Goal: Information Seeking & Learning: Learn about a topic

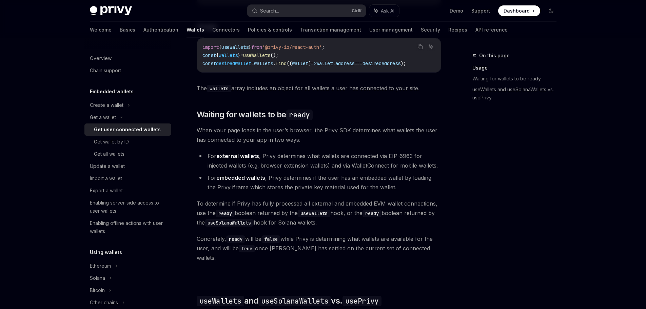
scroll to position [268, 0]
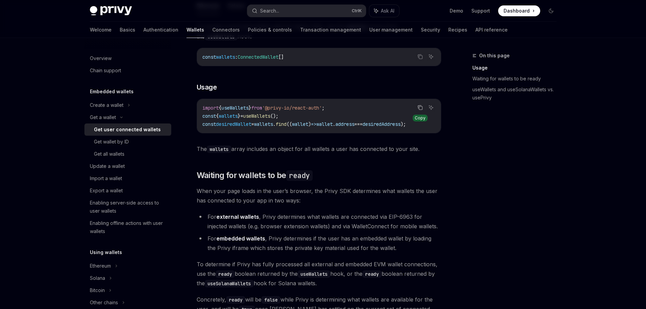
click at [419, 106] on icon "Copy the contents from the code block" at bounding box center [419, 107] width 5 height 5
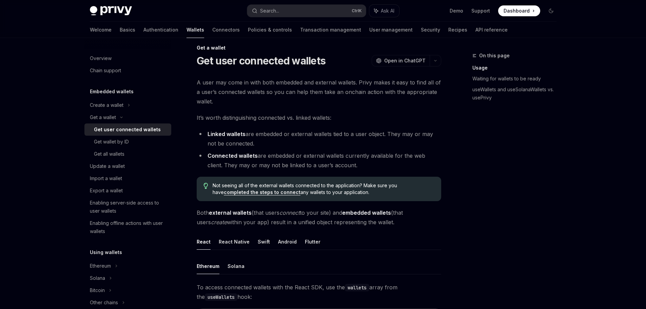
scroll to position [0, 0]
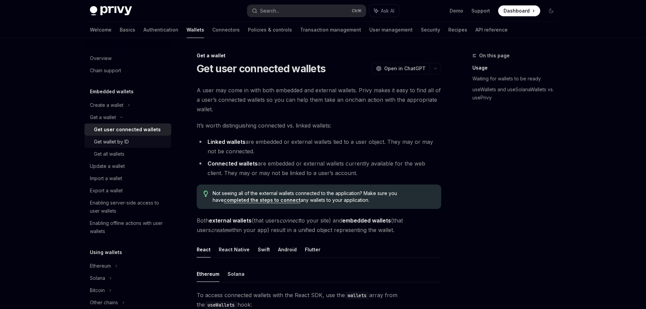
click at [122, 144] on div "Get wallet by ID" at bounding box center [111, 142] width 35 height 8
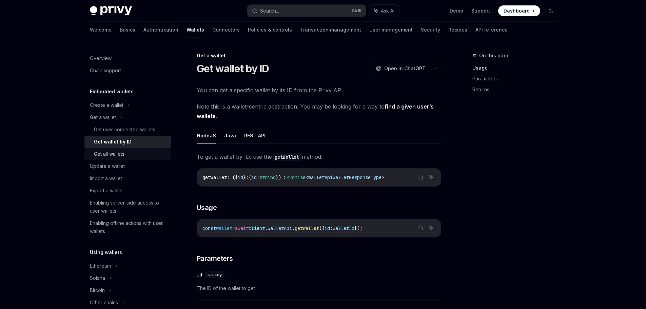
click at [112, 157] on div "Get all wallets" at bounding box center [109, 154] width 31 height 8
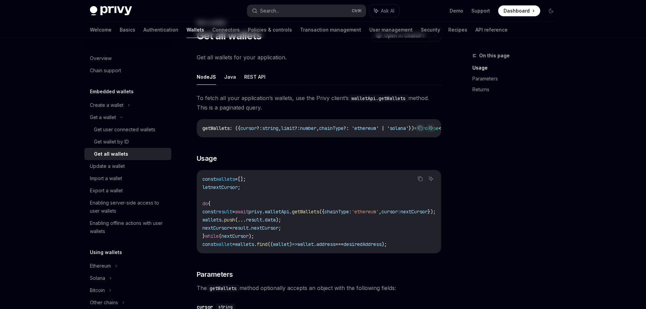
scroll to position [34, 0]
click at [249, 73] on button "REST API" at bounding box center [254, 76] width 21 height 16
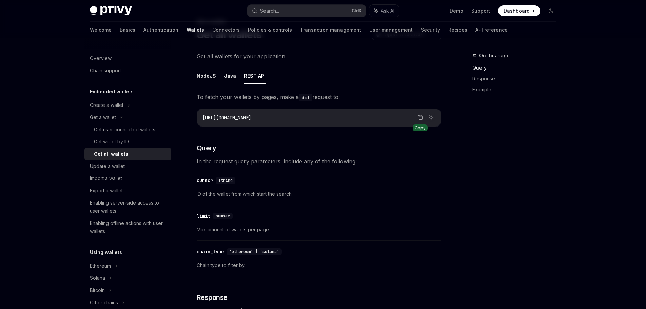
click at [420, 120] on button "Copy the contents from the code block" at bounding box center [420, 117] width 9 height 9
click at [416, 116] on button "Copy the contents from the code block" at bounding box center [420, 117] width 9 height 9
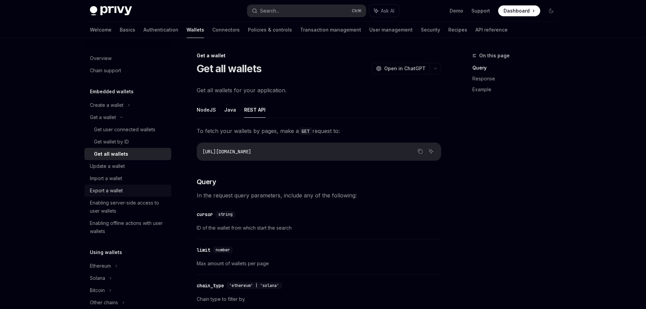
click at [118, 188] on div "Export a wallet" at bounding box center [106, 190] width 33 height 8
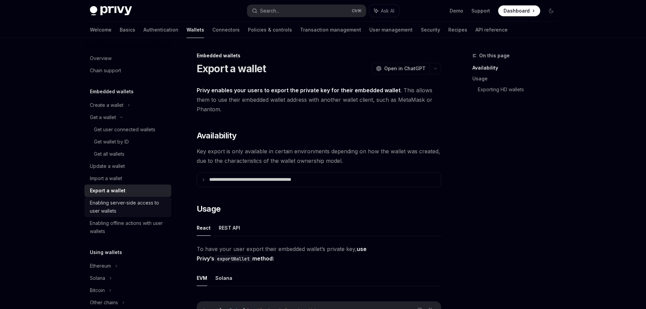
click at [114, 205] on div "Enabling server-side access to user wallets" at bounding box center [128, 207] width 77 height 16
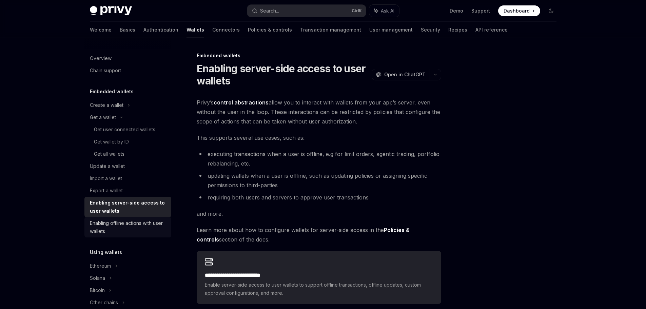
click at [119, 222] on div "Enabling offline actions with user wallets" at bounding box center [128, 227] width 77 height 16
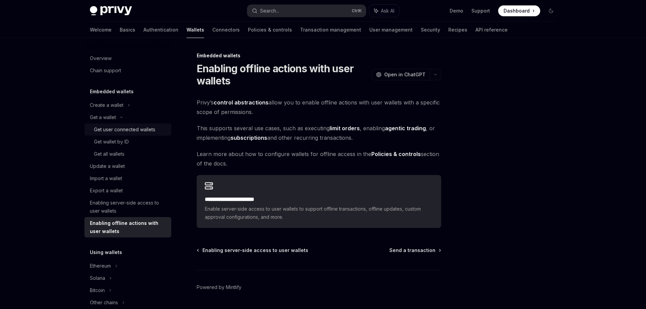
click at [115, 130] on div "Get user connected wallets" at bounding box center [124, 129] width 61 height 8
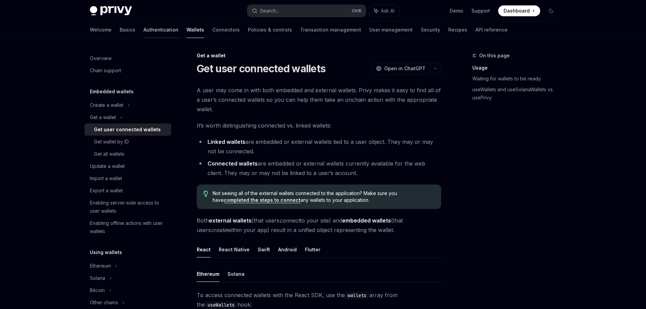
click at [143, 24] on link "Authentication" at bounding box center [160, 30] width 35 height 16
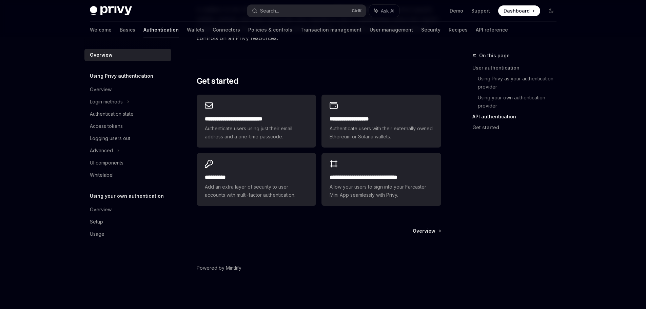
scroll to position [542, 0]
click at [110, 111] on div "Authentication state" at bounding box center [112, 114] width 44 height 8
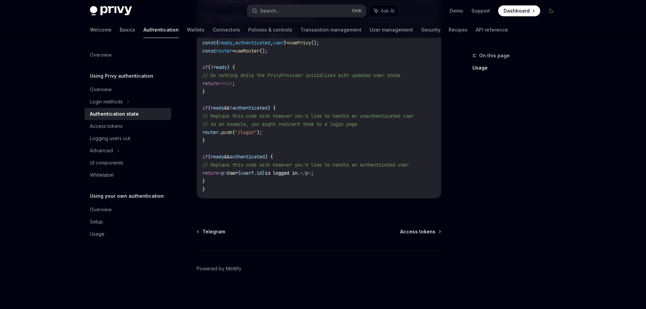
scroll to position [268, 0]
click at [98, 148] on div "Advanced" at bounding box center [101, 150] width 23 height 8
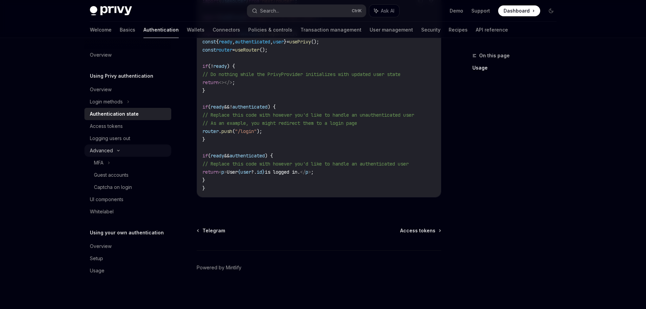
click at [104, 149] on div "Advanced" at bounding box center [101, 150] width 23 height 8
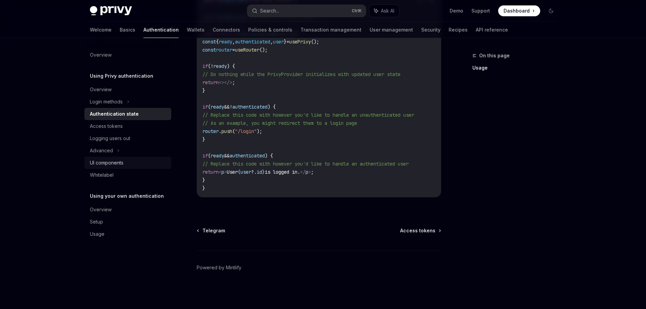
click at [106, 161] on div "UI components" at bounding box center [107, 163] width 34 height 8
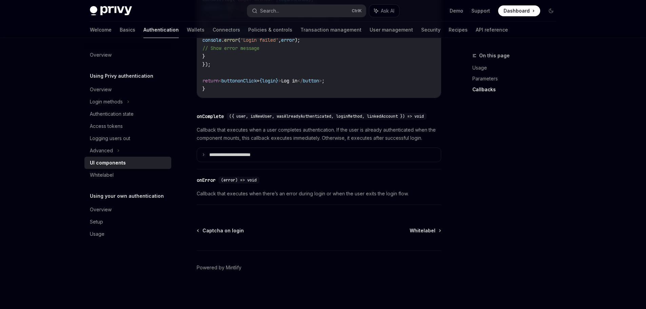
scroll to position [983, 0]
click at [115, 176] on div "Whitelabel" at bounding box center [128, 175] width 77 height 8
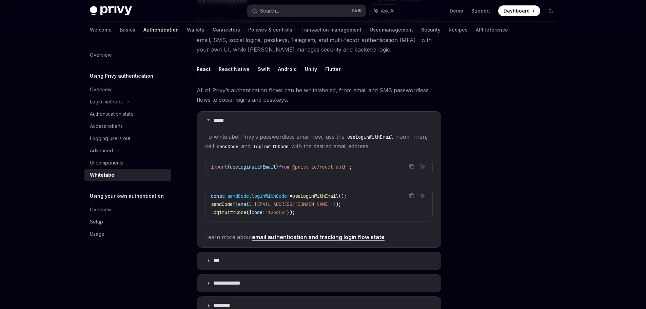
scroll to position [68, 0]
click at [105, 53] on div "Overview" at bounding box center [101, 55] width 22 height 8
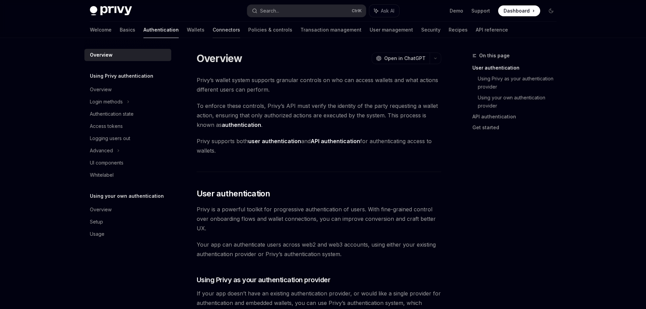
click at [213, 30] on link "Connectors" at bounding box center [226, 30] width 27 height 16
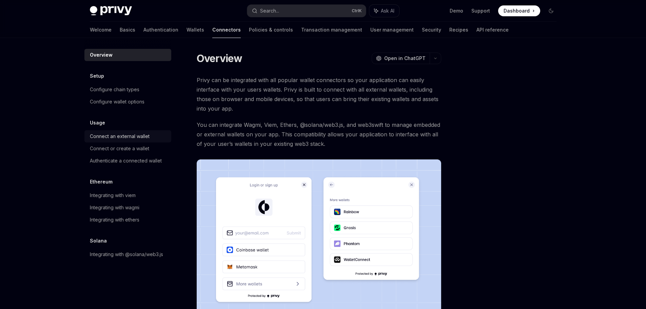
click at [132, 133] on div "Connect an external wallet" at bounding box center [120, 136] width 60 height 8
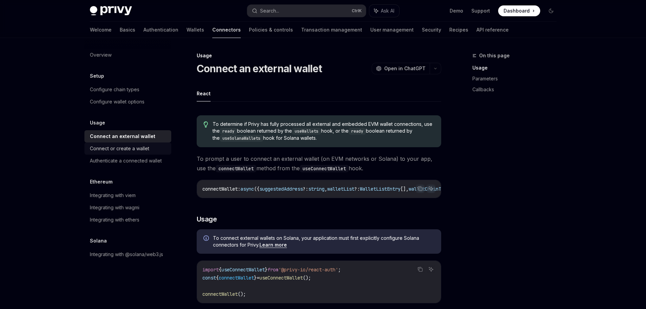
click at [118, 149] on div "Connect or create a wallet" at bounding box center [119, 148] width 59 height 8
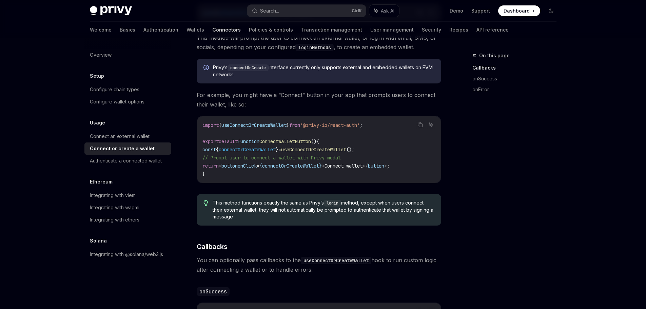
scroll to position [169, 0]
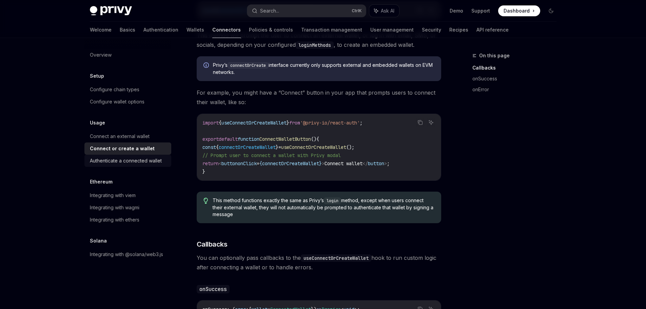
click at [120, 159] on div "Authenticate a connected wallet" at bounding box center [126, 161] width 72 height 8
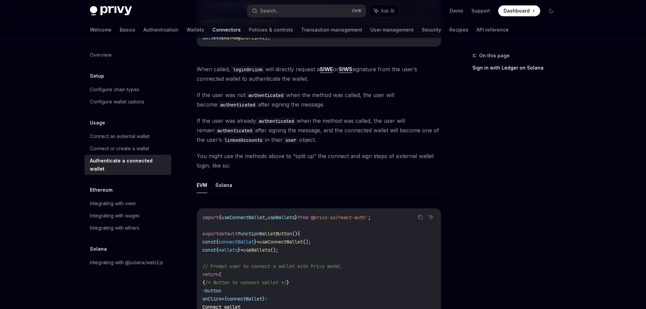
scroll to position [271, 0]
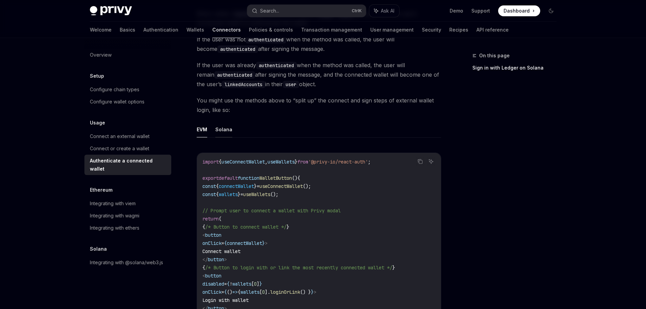
click at [224, 131] on button "Solana" at bounding box center [223, 129] width 17 height 16
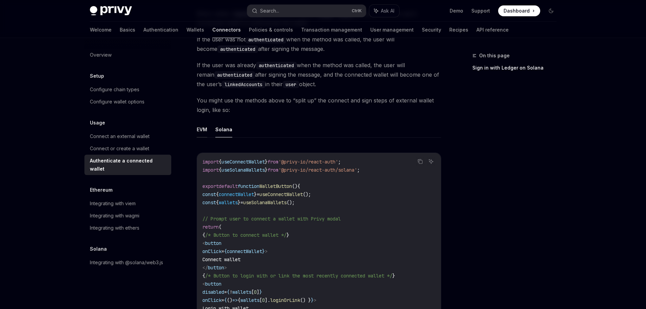
click at [206, 130] on button "EVM" at bounding box center [202, 129] width 11 height 16
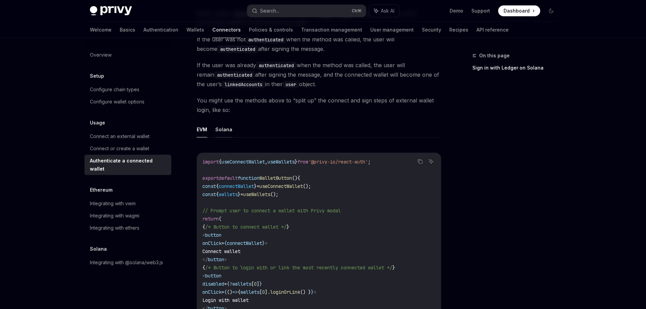
click at [228, 127] on button "Solana" at bounding box center [223, 129] width 17 height 16
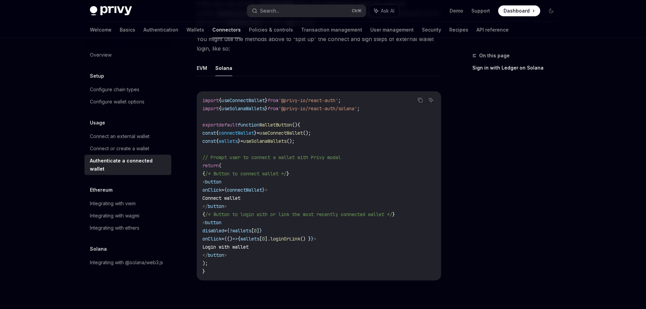
scroll to position [339, 0]
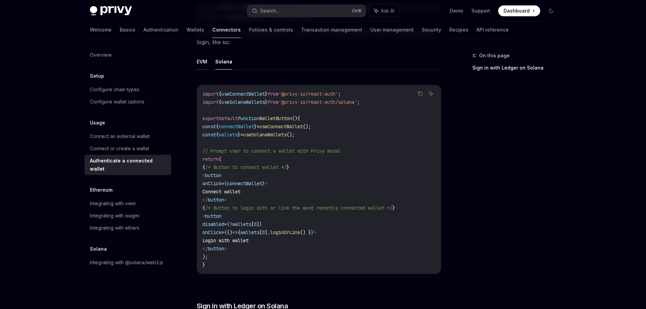
click at [202, 65] on button "EVM" at bounding box center [202, 62] width 11 height 16
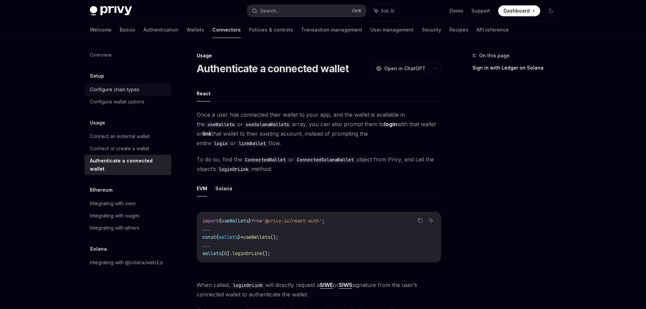
click at [117, 84] on link "Configure chain types" at bounding box center [127, 89] width 87 height 12
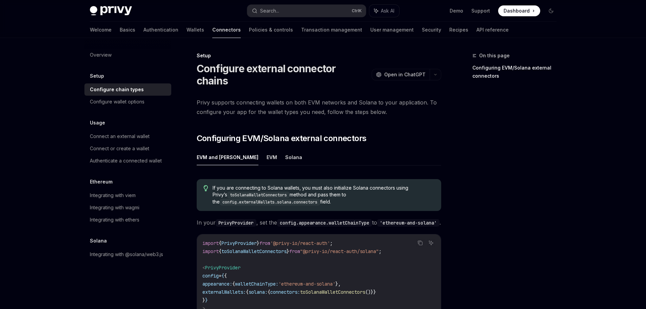
click at [131, 95] on link "Configure chain types" at bounding box center [127, 89] width 87 height 12
click at [113, 102] on div "Configure wallet options" at bounding box center [117, 102] width 55 height 8
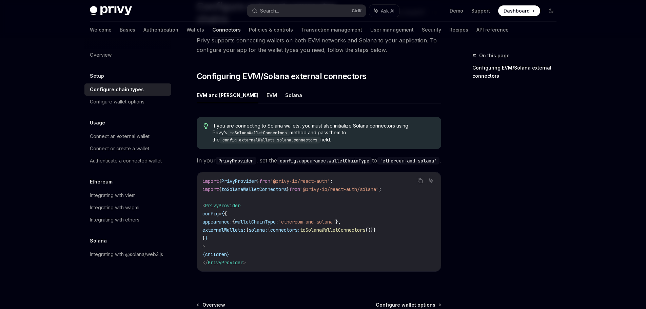
scroll to position [68, 0]
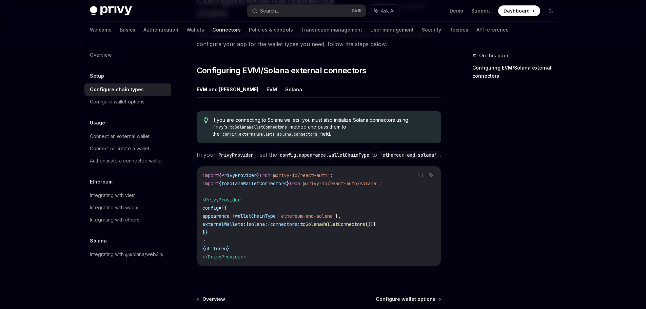
click at [266, 90] on button "EVM" at bounding box center [271, 89] width 11 height 16
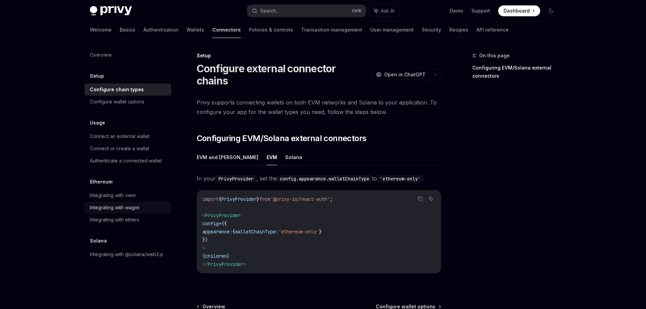
click at [115, 208] on div "Integrating with wagmi" at bounding box center [114, 207] width 49 height 8
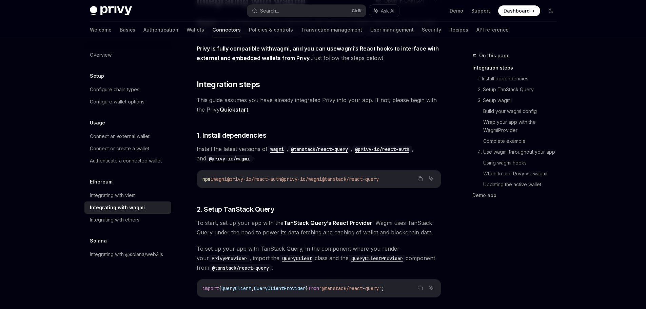
scroll to position [68, 0]
click at [420, 180] on icon "Copy the contents from the code block" at bounding box center [419, 178] width 5 height 5
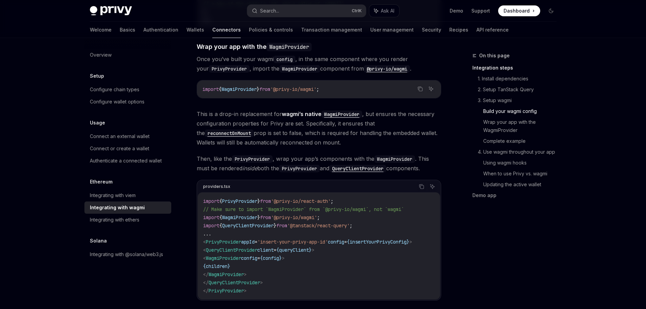
scroll to position [949, 0]
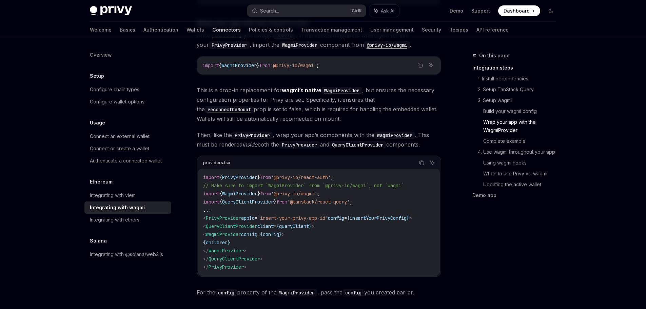
drag, startPoint x: 99, startPoint y: 222, endPoint x: 121, endPoint y: 206, distance: 27.7
click at [99, 222] on div "Integrating with ethers" at bounding box center [114, 220] width 49 height 8
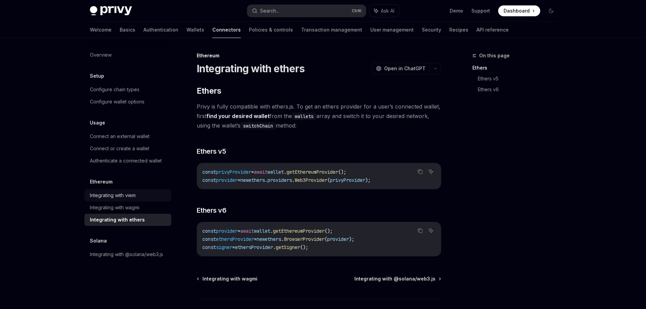
click at [120, 197] on div "Integrating with viem" at bounding box center [113, 195] width 46 height 8
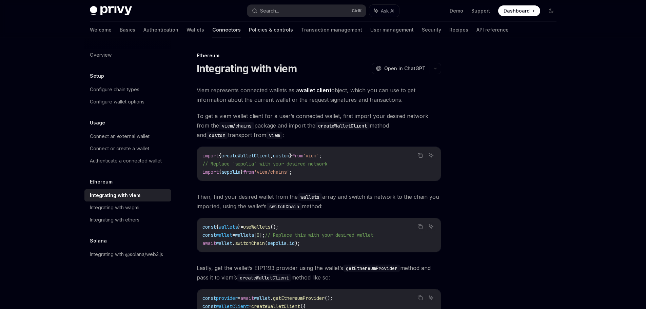
click at [249, 33] on link "Policies & controls" at bounding box center [271, 30] width 44 height 16
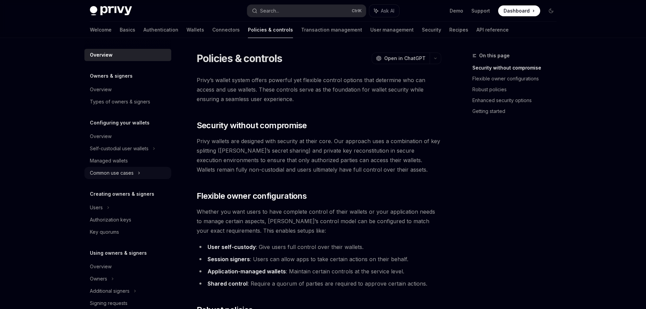
click at [103, 167] on div "Common use cases" at bounding box center [127, 173] width 87 height 12
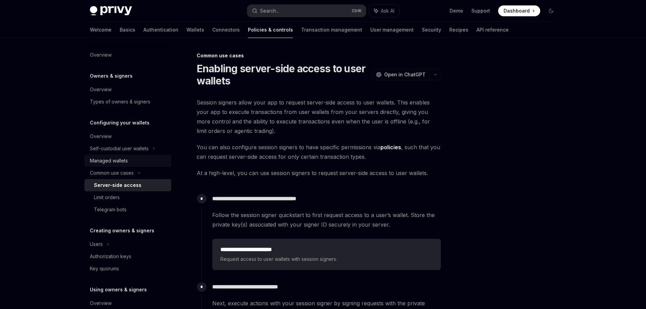
click at [122, 160] on div "Managed wallets" at bounding box center [109, 161] width 38 height 8
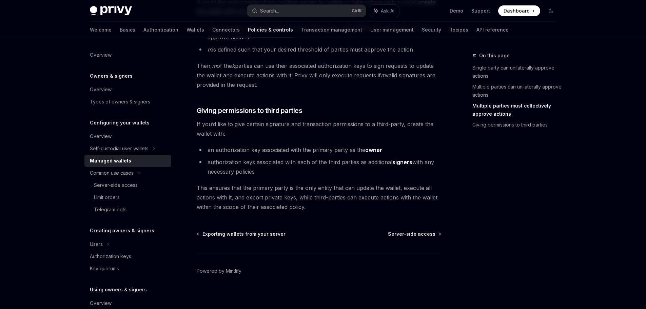
scroll to position [318, 0]
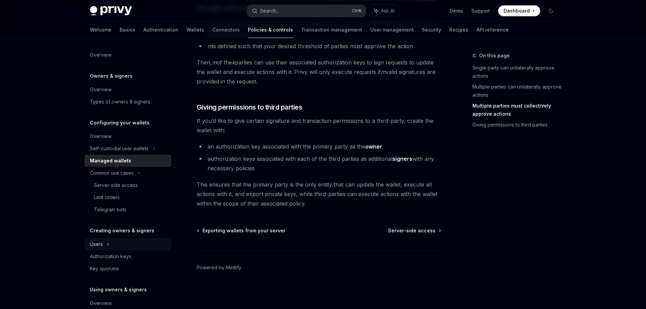
click at [102, 240] on div "Users" at bounding box center [96, 244] width 13 height 8
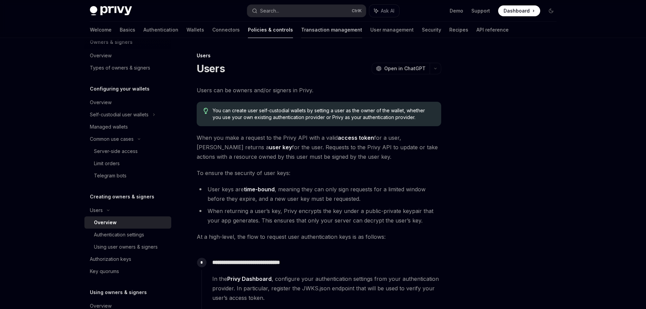
click at [307, 29] on link "Transaction management" at bounding box center [331, 30] width 61 height 16
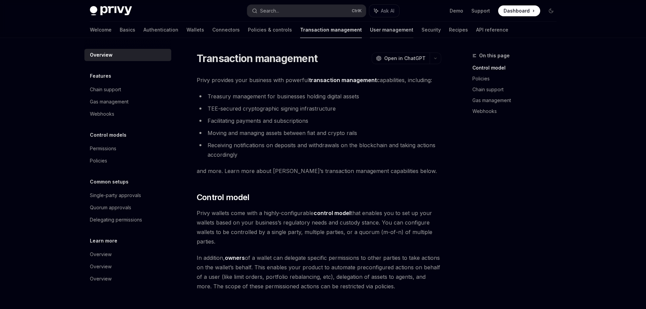
click at [370, 29] on link "User management" at bounding box center [391, 30] width 43 height 16
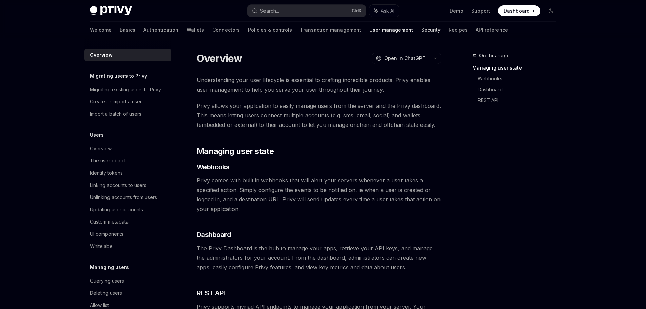
drag, startPoint x: 380, startPoint y: 29, endPoint x: 398, endPoint y: 30, distance: 17.7
click at [382, 30] on div "Welcome Basics Authentication Wallets Connectors Policies & controls Transactio…" at bounding box center [299, 30] width 418 height 16
click at [421, 30] on link "Security" at bounding box center [430, 30] width 19 height 16
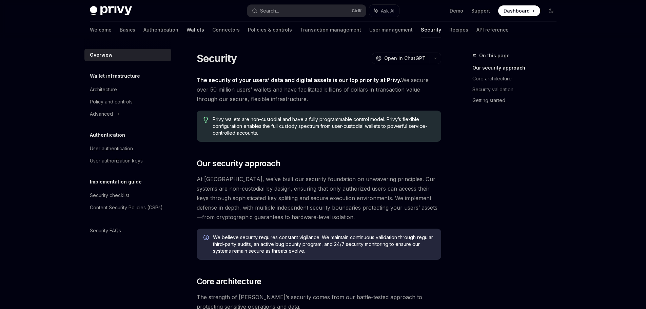
click at [186, 29] on link "Wallets" at bounding box center [195, 30] width 18 height 16
type textarea "*"
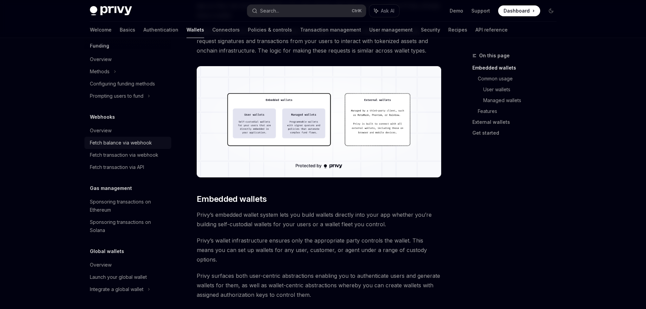
scroll to position [203, 0]
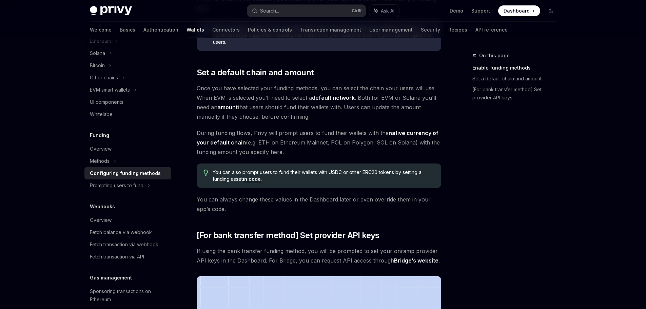
scroll to position [357, 0]
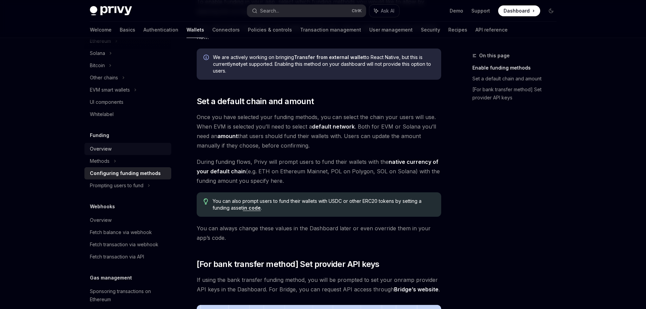
click at [115, 148] on div "Overview" at bounding box center [128, 149] width 77 height 8
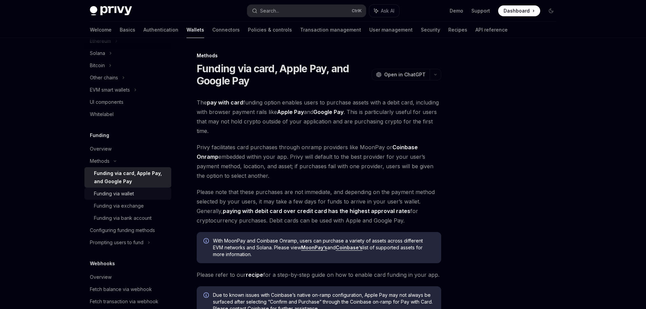
click at [112, 189] on link "Funding via wallet" at bounding box center [127, 193] width 87 height 12
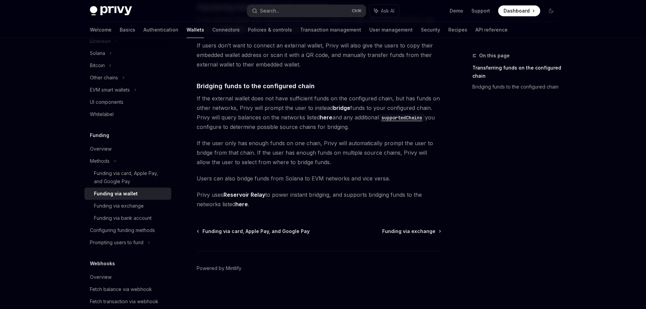
scroll to position [181, 0]
click at [118, 203] on div "Funding via exchange" at bounding box center [119, 206] width 50 height 8
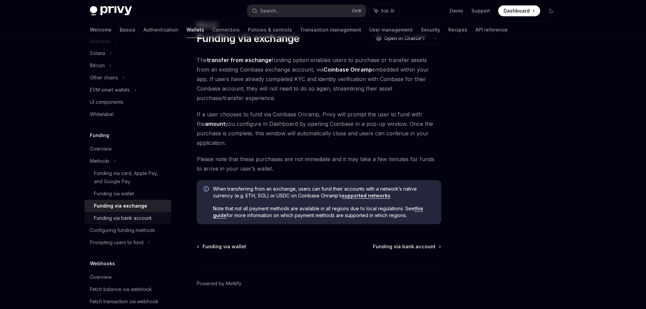
scroll to position [34, 0]
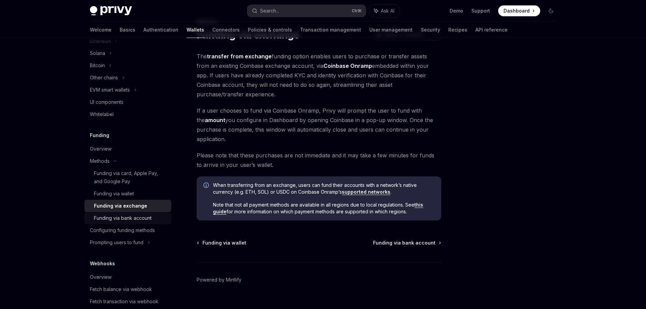
click at [135, 218] on div "Funding via bank account" at bounding box center [123, 218] width 58 height 8
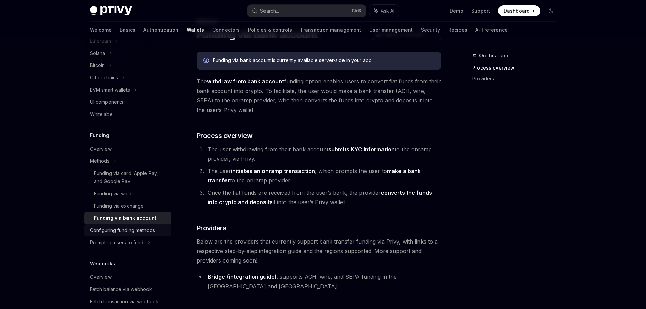
click at [119, 232] on div "Configuring funding methods" at bounding box center [122, 230] width 65 height 8
type textarea "*"
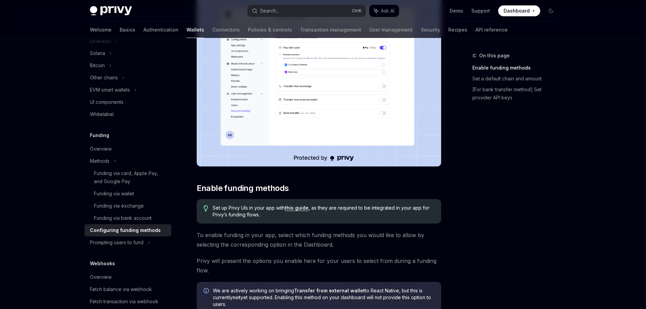
scroll to position [136, 0]
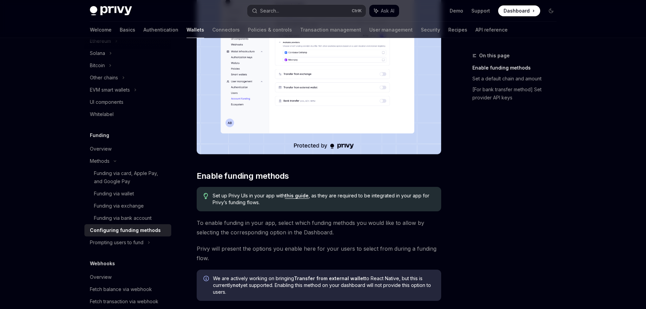
click at [300, 196] on link "this guide" at bounding box center [297, 196] width 24 height 6
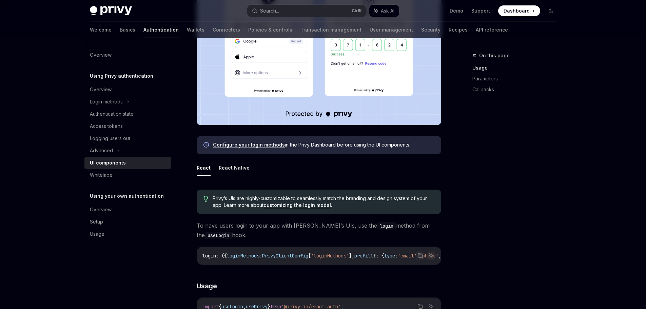
scroll to position [237, 0]
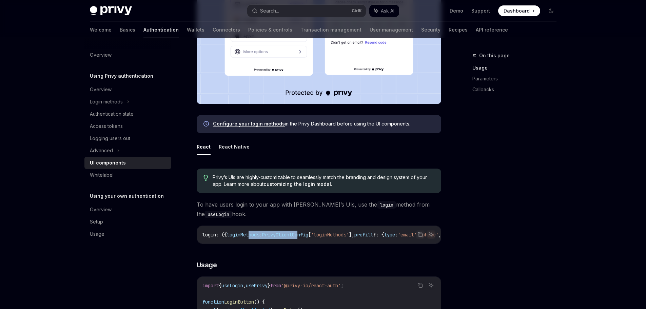
drag, startPoint x: 255, startPoint y: 242, endPoint x: 270, endPoint y: 246, distance: 15.7
click at [298, 243] on div "login : ({ loginMethods : PrivyClientConfig [ 'loginMethods' ], prefill ?: { ty…" at bounding box center [319, 235] width 244 height 18
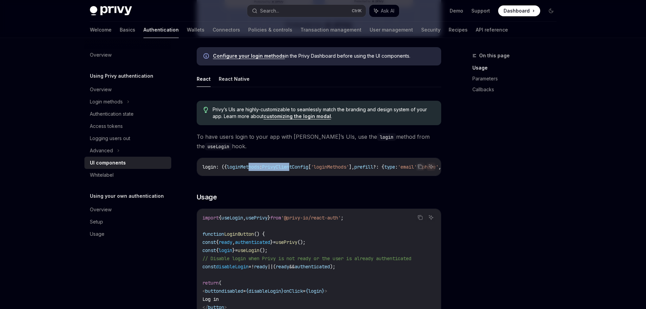
click at [264, 170] on code "login : ({ loginMethods : PrivyClientConfig [ 'loginMethods' ], prefill ?: { ty…" at bounding box center [497, 167] width 591 height 8
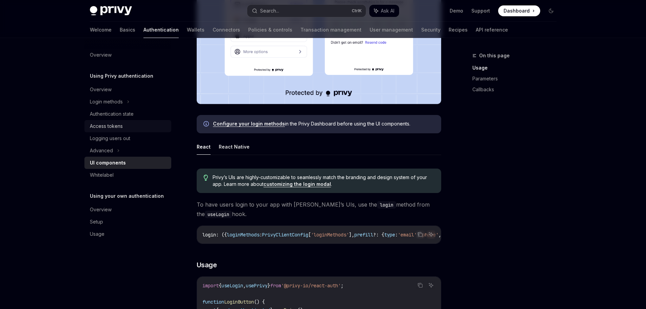
click at [134, 125] on div "Access tokens" at bounding box center [128, 126] width 77 height 8
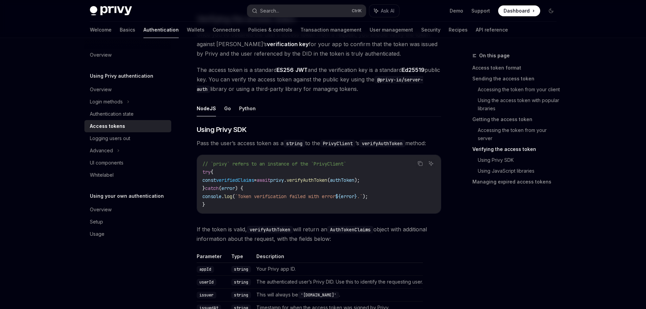
scroll to position [1085, 0]
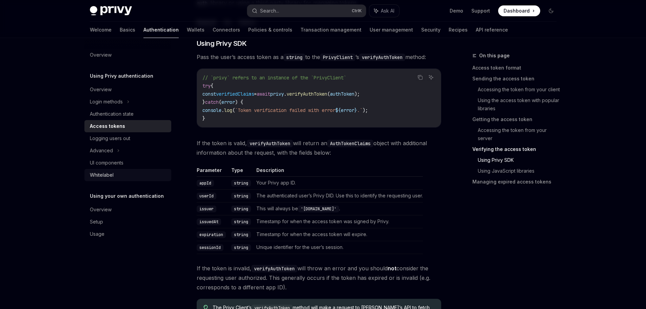
click at [119, 173] on div "Whitelabel" at bounding box center [128, 175] width 77 height 8
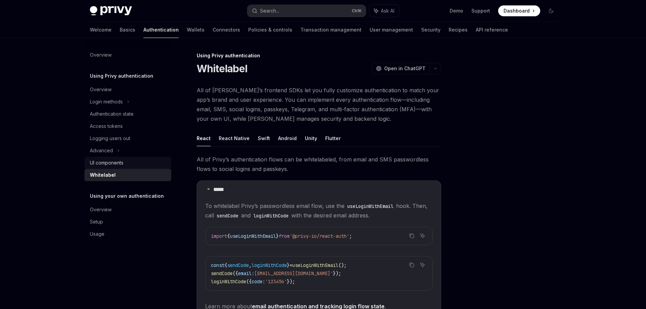
click at [109, 165] on div "UI components" at bounding box center [107, 163] width 34 height 8
type textarea "*"
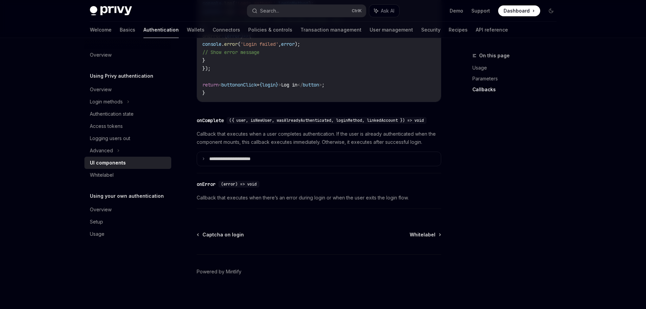
scroll to position [962, 0]
